Goal: Entertainment & Leisure: Consume media (video, audio)

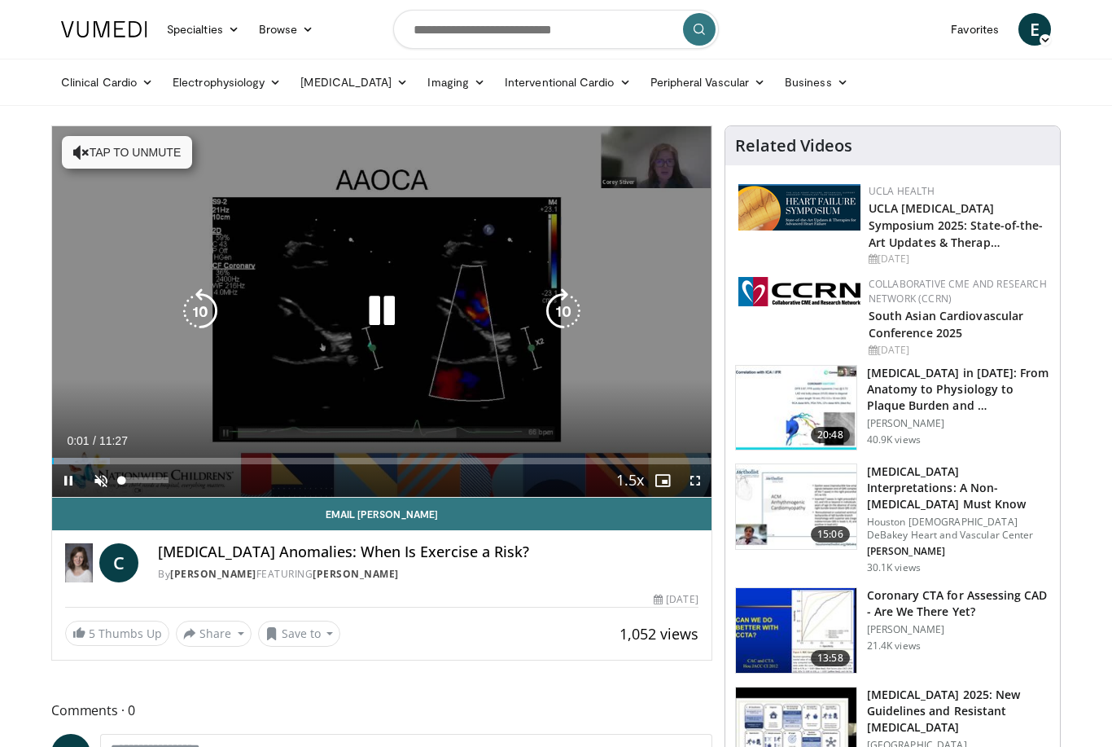
click at [100, 480] on span "Video Player" at bounding box center [101, 480] width 33 height 33
click at [706, 481] on span "Video Player" at bounding box center [695, 480] width 33 height 33
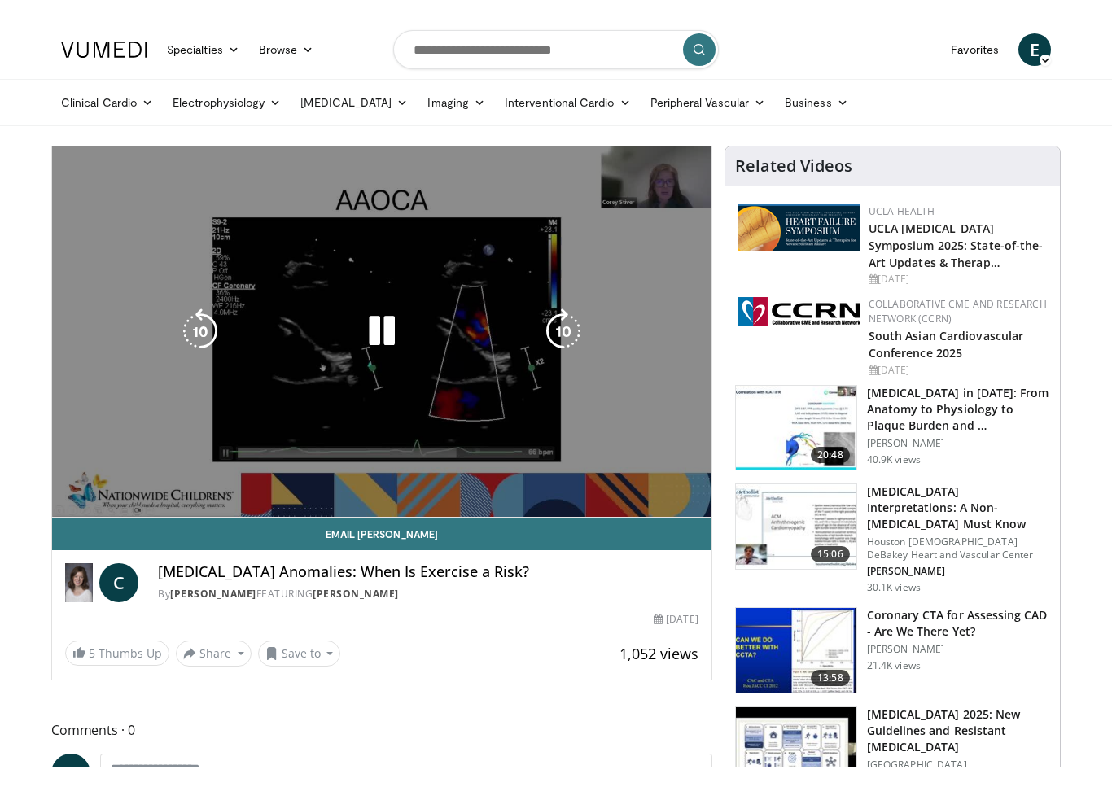
scroll to position [20, 0]
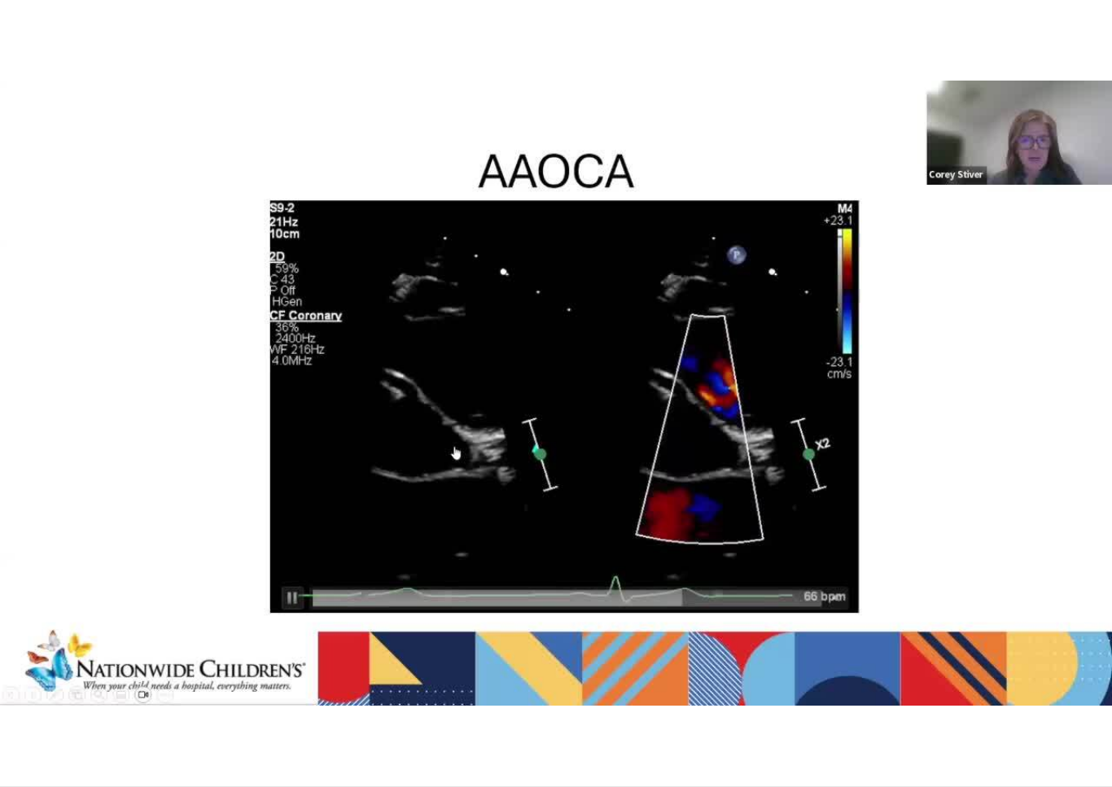
click at [1043, 569] on div "10 seconds Tap to unmute" at bounding box center [556, 393] width 1112 height 787
click at [1053, 545] on div "10 seconds Tap to unmute" at bounding box center [556, 393] width 1112 height 787
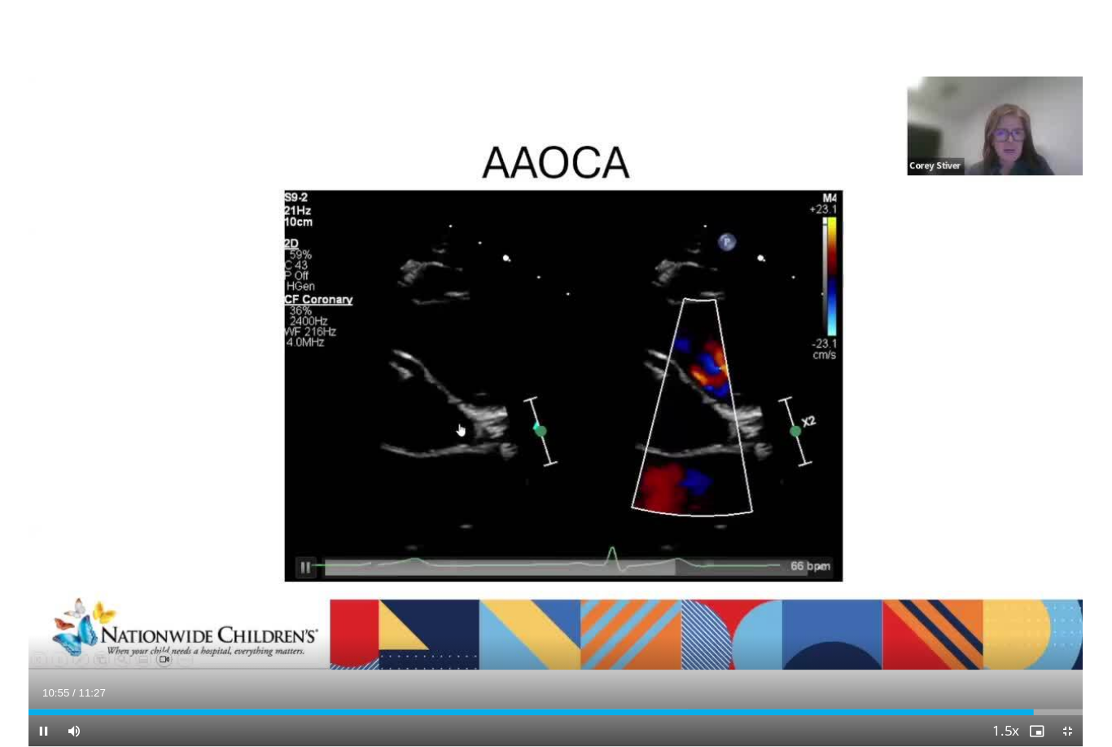
scroll to position [0, 0]
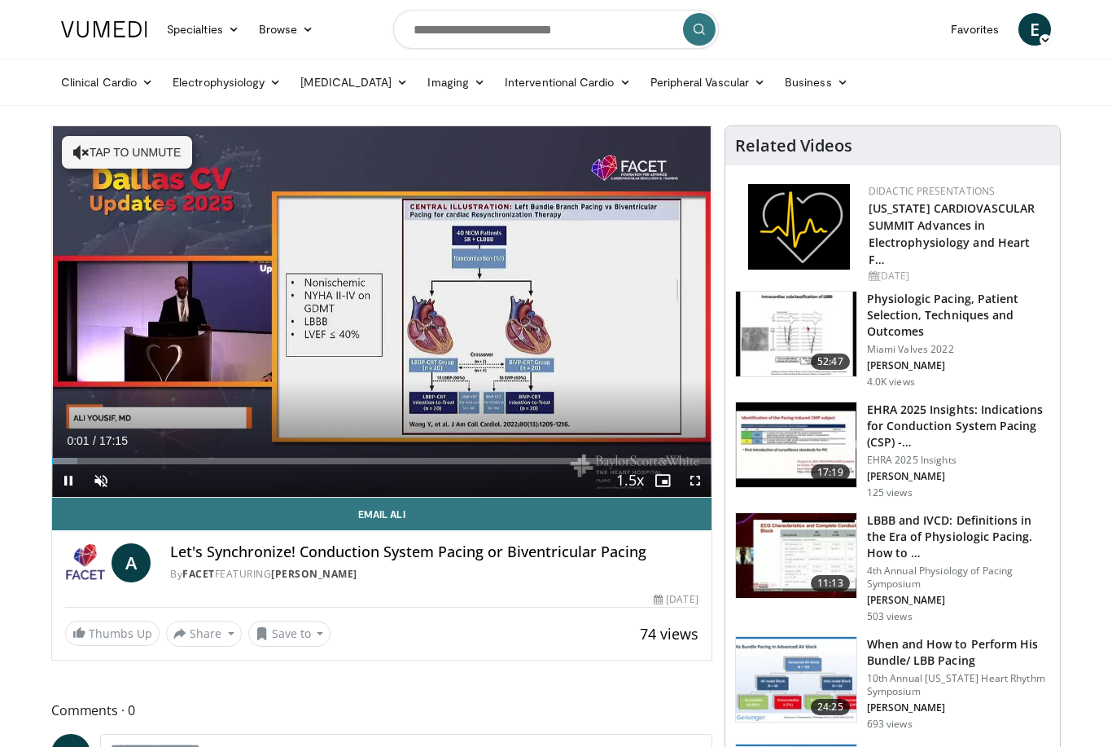
click at [106, 482] on span "Video Player" at bounding box center [101, 480] width 33 height 33
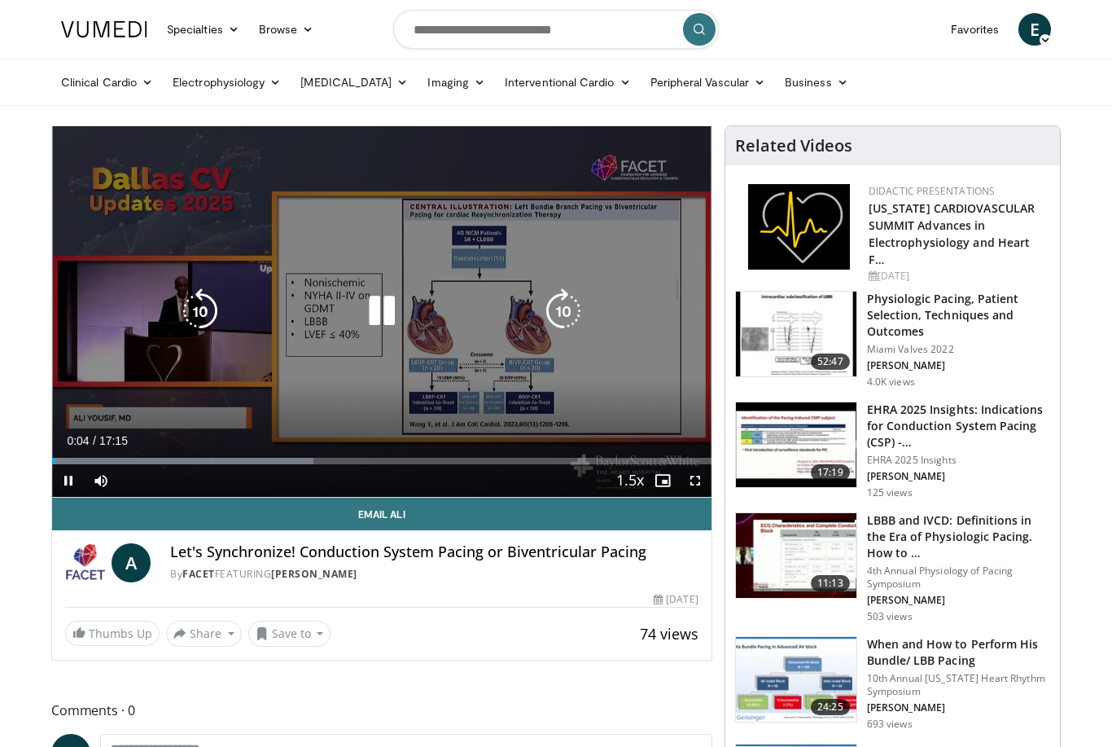
click at [695, 486] on span "Video Player" at bounding box center [695, 480] width 33 height 33
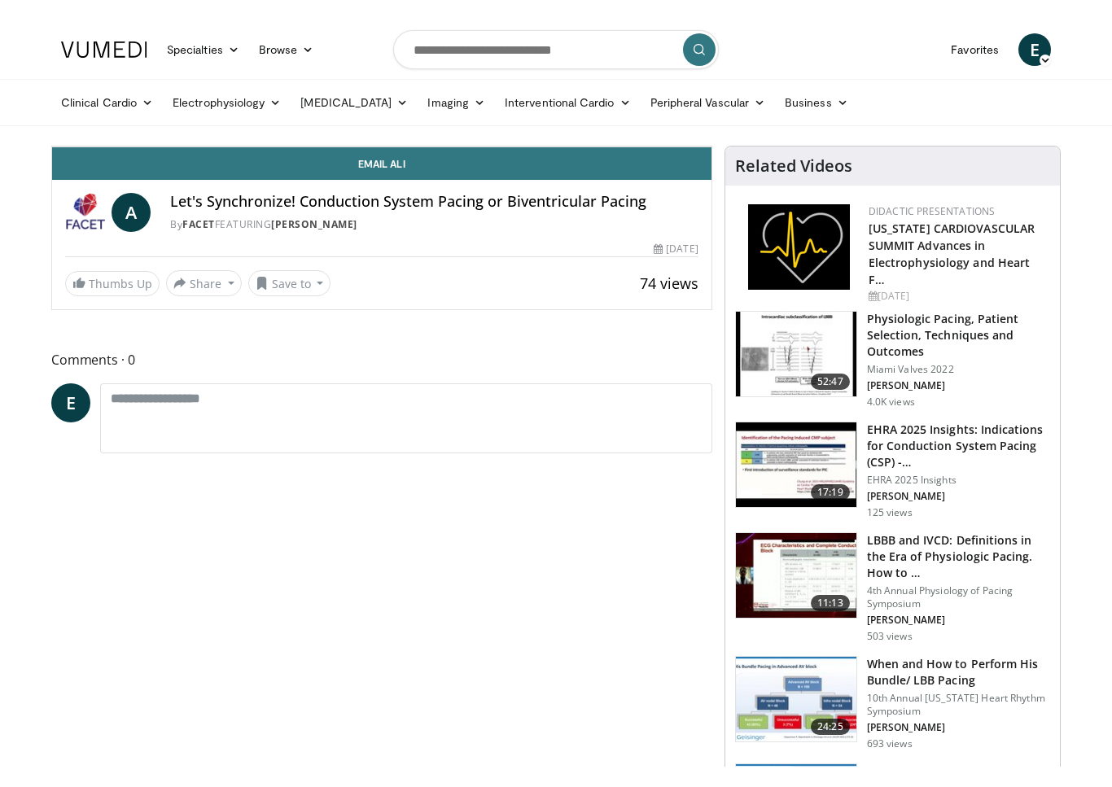
scroll to position [20, 0]
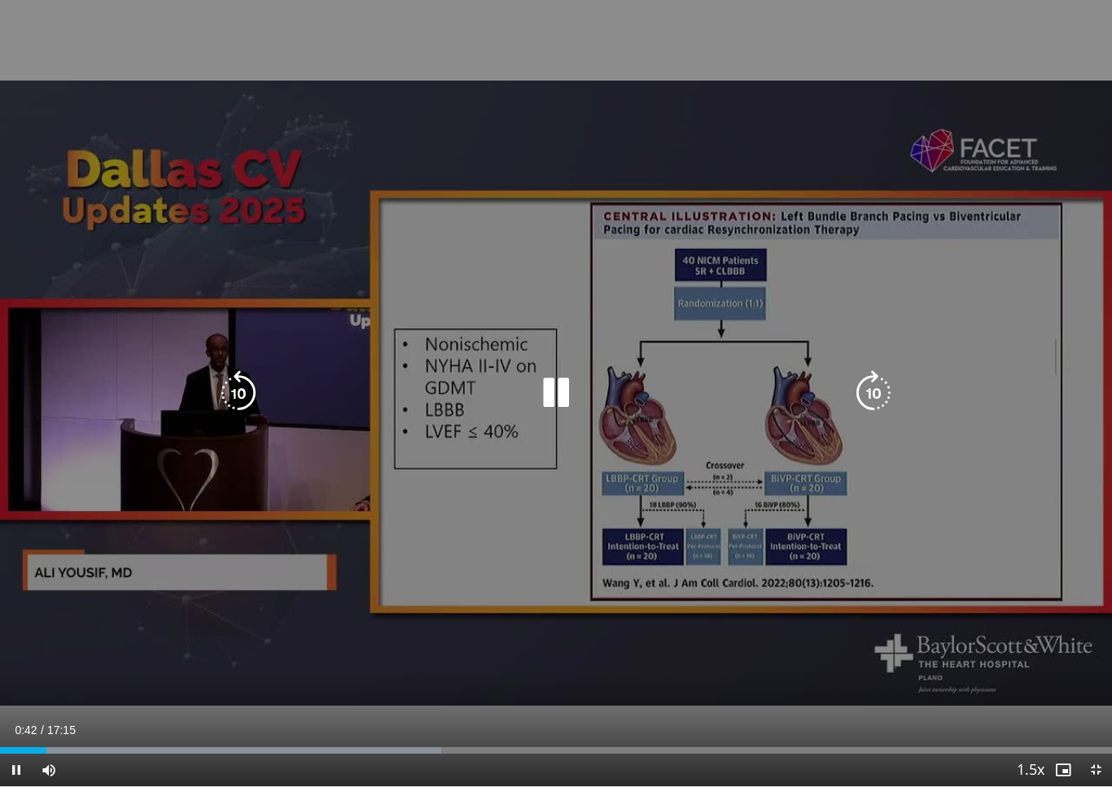
click at [561, 400] on icon "Video Player" at bounding box center [556, 394] width 46 height 46
click at [548, 404] on icon "Video Player" at bounding box center [556, 394] width 46 height 46
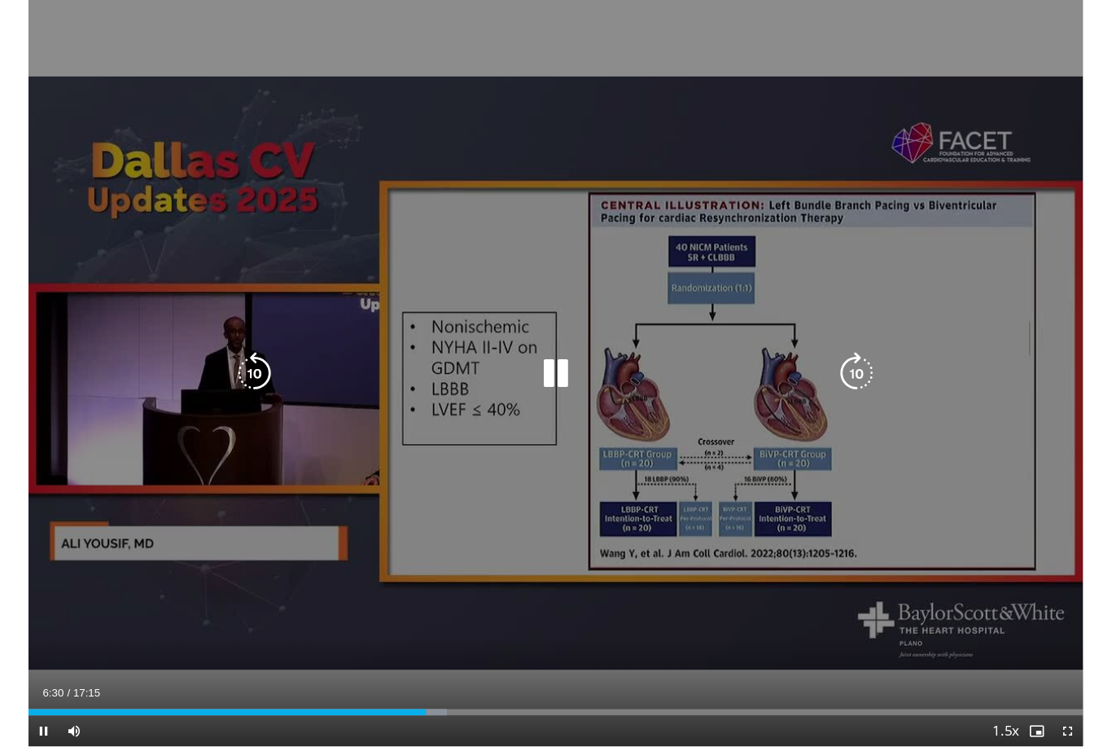
scroll to position [0, 0]
